Goal: Task Accomplishment & Management: Complete application form

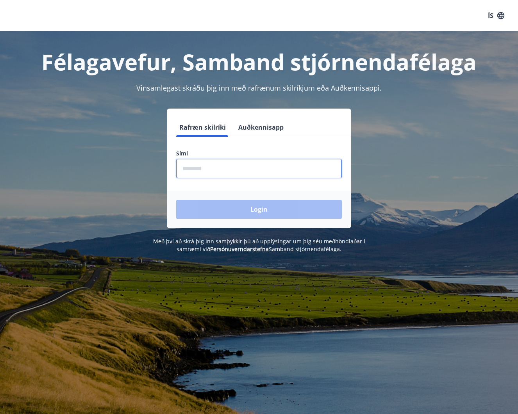
click at [202, 165] on input "phone" at bounding box center [259, 168] width 166 height 19
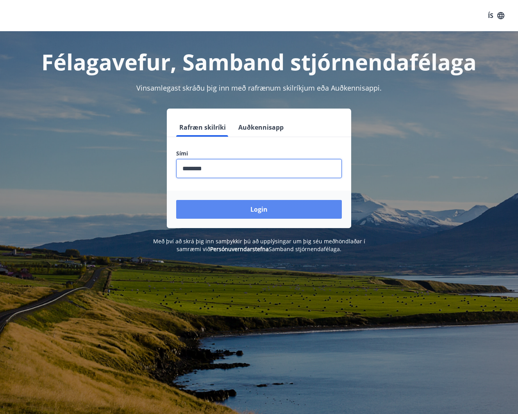
type input "********"
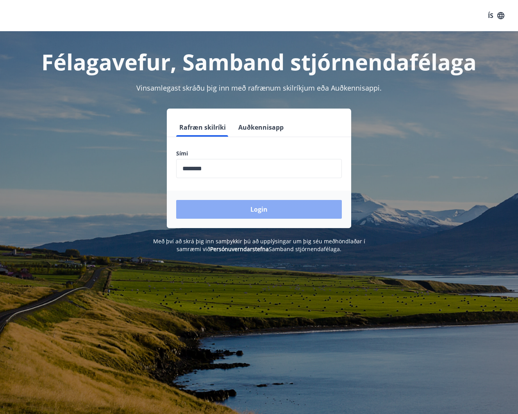
click at [253, 209] on button "Login" at bounding box center [259, 209] width 166 height 19
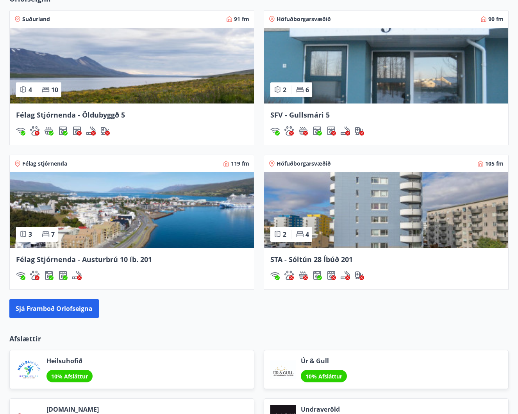
scroll to position [621, 0]
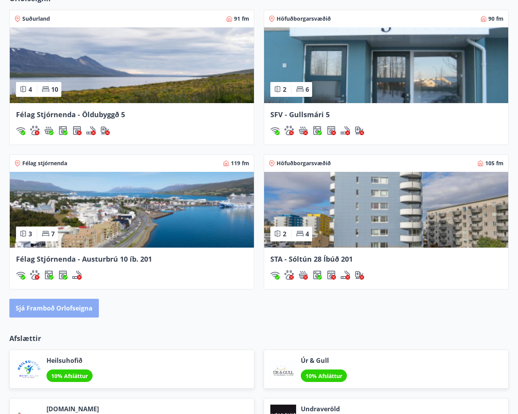
click at [47, 307] on button "Sjá framboð orlofseigna" at bounding box center [54, 308] width 90 height 19
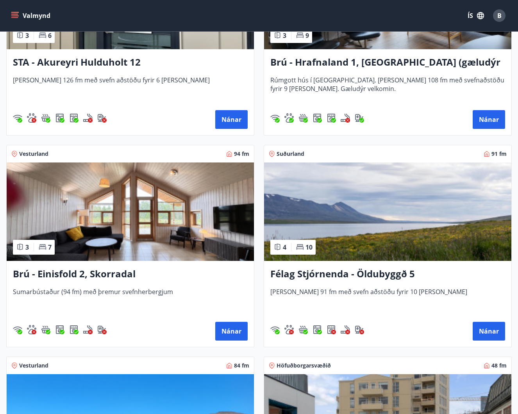
scroll to position [664, 0]
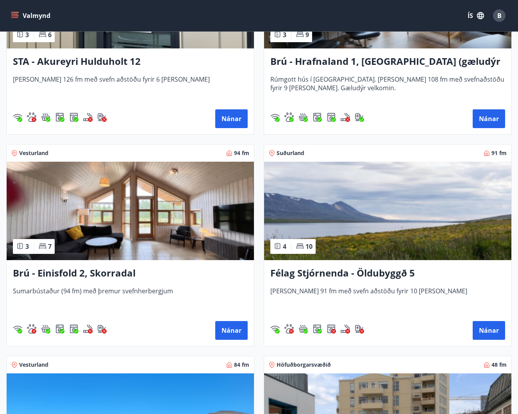
click at [380, 272] on h3 "Félag Stjórnenda - Öldubyggð 5" at bounding box center [387, 274] width 235 height 14
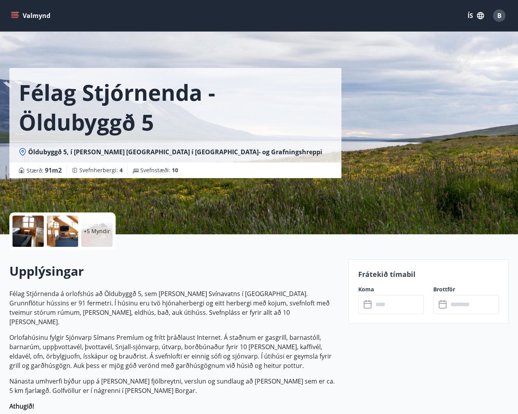
scroll to position [1, 0]
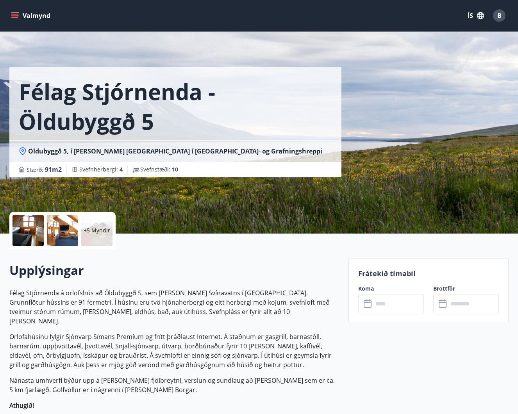
click at [26, 231] on div at bounding box center [28, 230] width 31 height 31
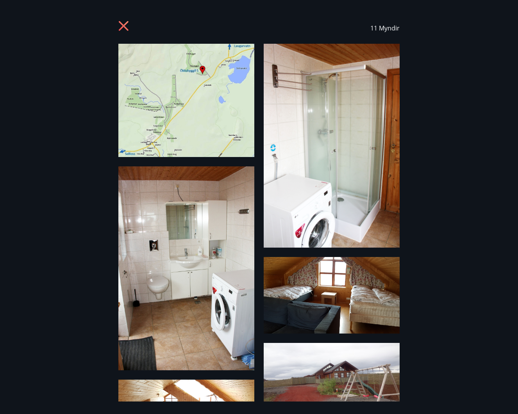
scroll to position [0, 0]
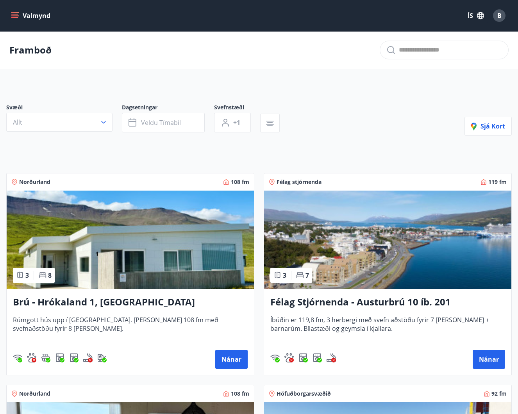
click at [17, 12] on icon "menu" at bounding box center [15, 16] width 8 height 8
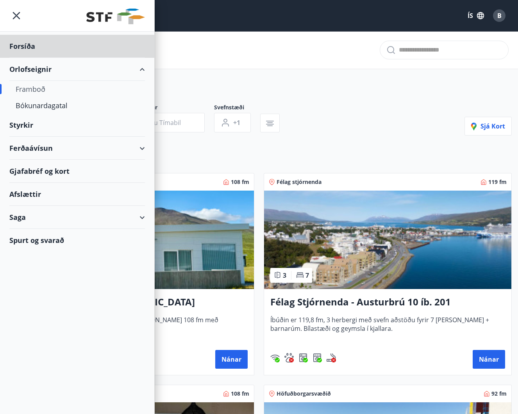
click at [32, 124] on div "Styrkir" at bounding box center [77, 125] width 136 height 23
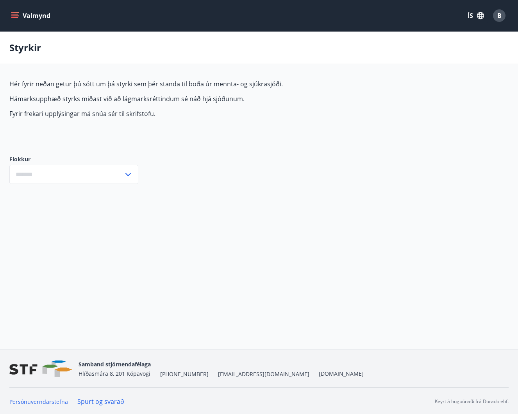
type input "***"
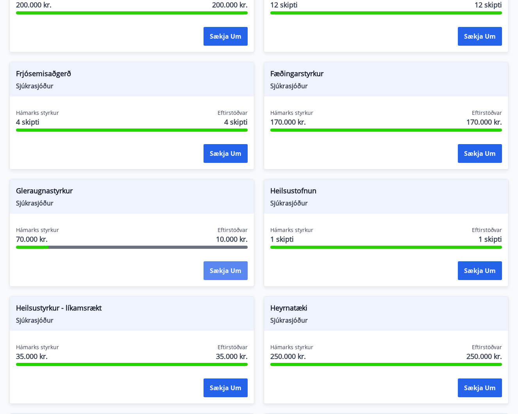
scroll to position [252, 0]
click at [217, 269] on button "Sækja um" at bounding box center [226, 270] width 44 height 19
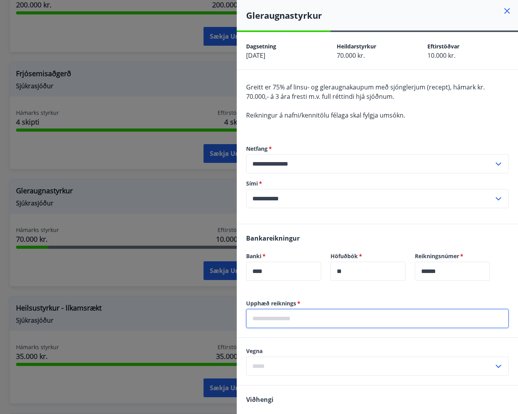
click at [254, 317] on input "text" at bounding box center [377, 318] width 263 height 19
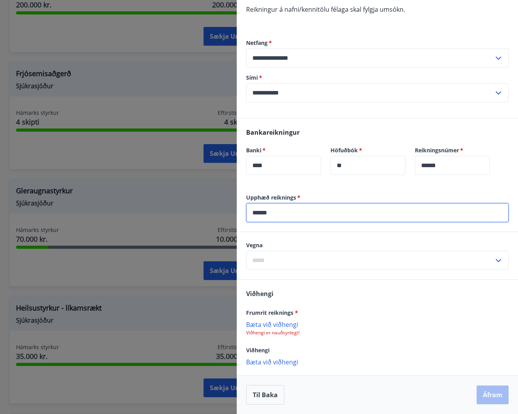
scroll to position [106, 0]
type input "******"
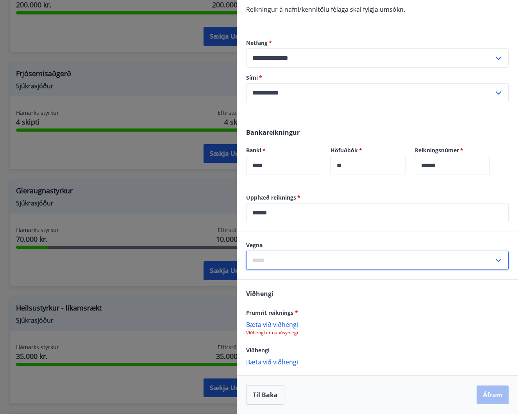
click at [267, 259] on input "text" at bounding box center [370, 260] width 248 height 19
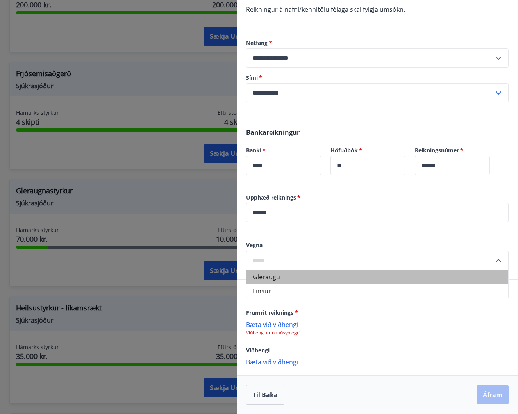
drag, startPoint x: 275, startPoint y: 278, endPoint x: 271, endPoint y: 272, distance: 7.2
click at [272, 274] on li "Gleraugu" at bounding box center [378, 277] width 262 height 14
type input "********"
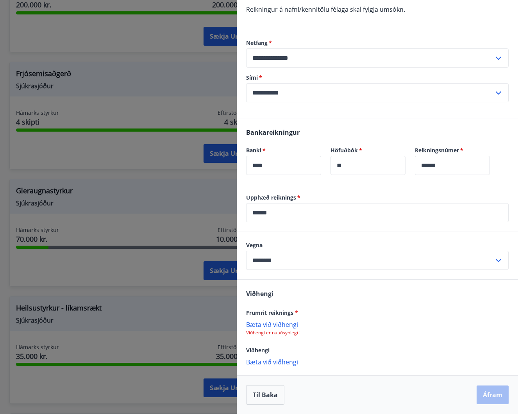
click at [275, 327] on p "Bæta við viðhengi" at bounding box center [377, 325] width 263 height 8
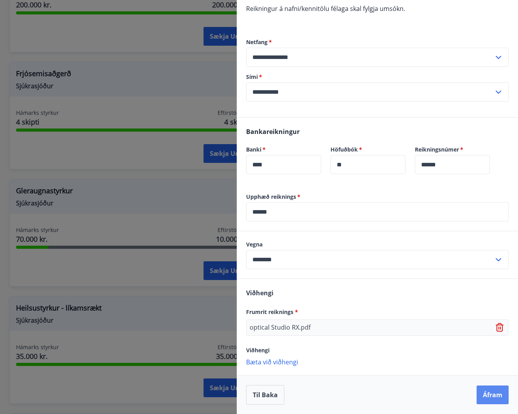
scroll to position [107, 0]
click at [494, 398] on button "Áfram" at bounding box center [493, 395] width 32 height 19
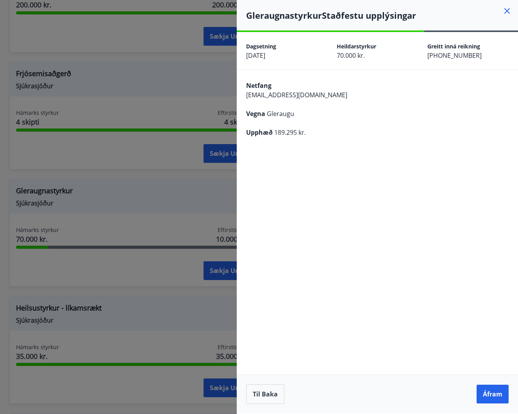
scroll to position [0, 0]
click at [496, 396] on button "Áfram" at bounding box center [493, 394] width 32 height 19
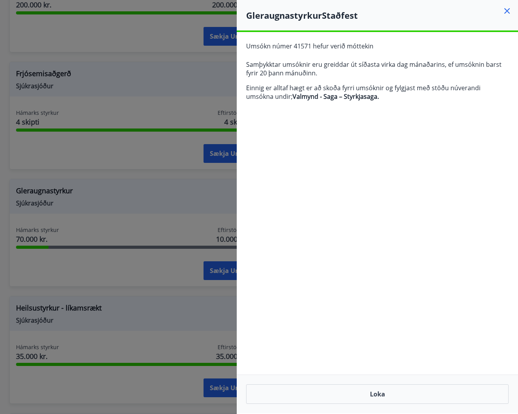
click at [505, 10] on icon at bounding box center [507, 10] width 9 height 9
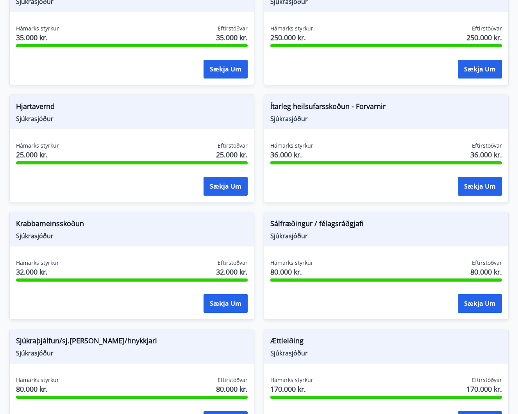
scroll to position [579, 0]
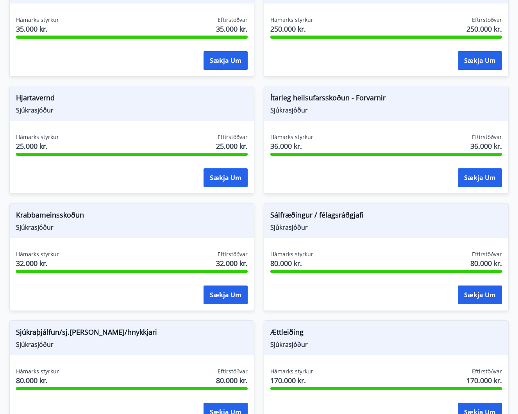
click at [319, 231] on span "Sjúkrasjóður" at bounding box center [386, 227] width 232 height 9
click at [297, 218] on span "Sálfræðingur / félagsráðgjafi" at bounding box center [386, 216] width 232 height 13
click at [482, 294] on button "Sækja um" at bounding box center [480, 295] width 44 height 19
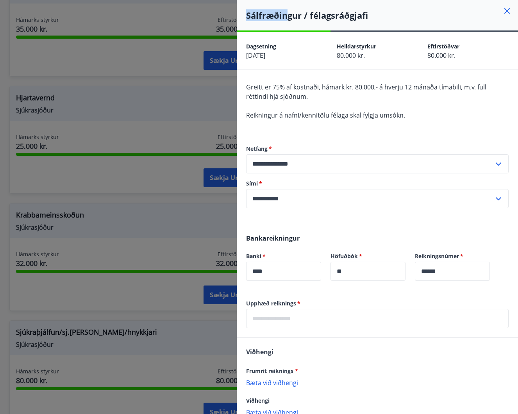
drag, startPoint x: 341, startPoint y: 9, endPoint x: 286, endPoint y: 14, distance: 55.7
click at [286, 14] on div "Sálfræðingur / félagsráðgjafi" at bounding box center [377, 15] width 281 height 30
drag, startPoint x: 439, startPoint y: 9, endPoint x: 371, endPoint y: 18, distance: 68.1
click at [353, 16] on div "Sálfræðingur / félagsráðgjafi" at bounding box center [377, 15] width 281 height 30
